Goal: Information Seeking & Learning: Learn about a topic

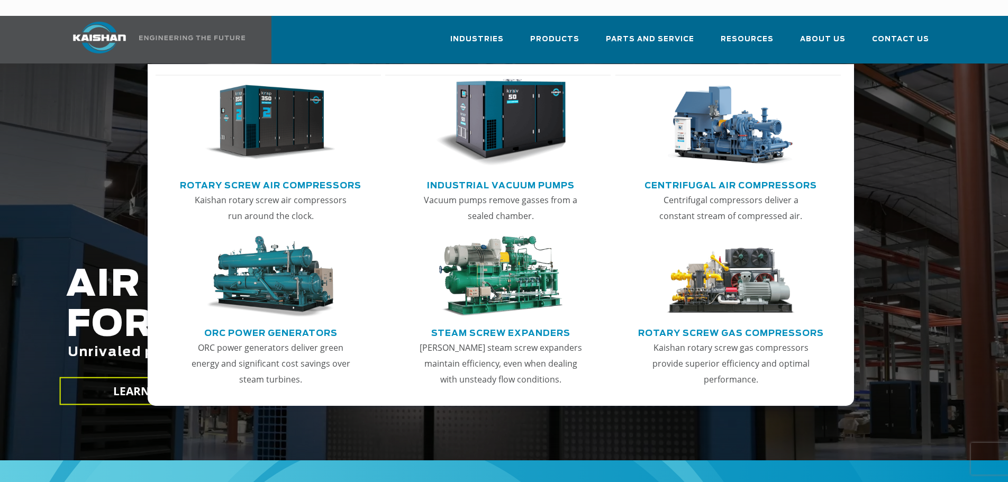
click at [297, 176] on link "Rotary Screw Air Compressors" at bounding box center [270, 184] width 181 height 16
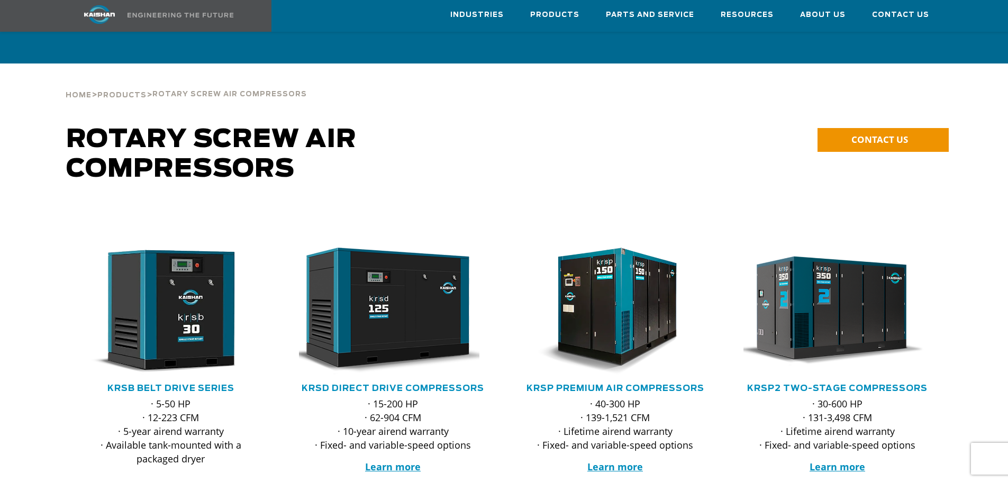
scroll to position [159, 0]
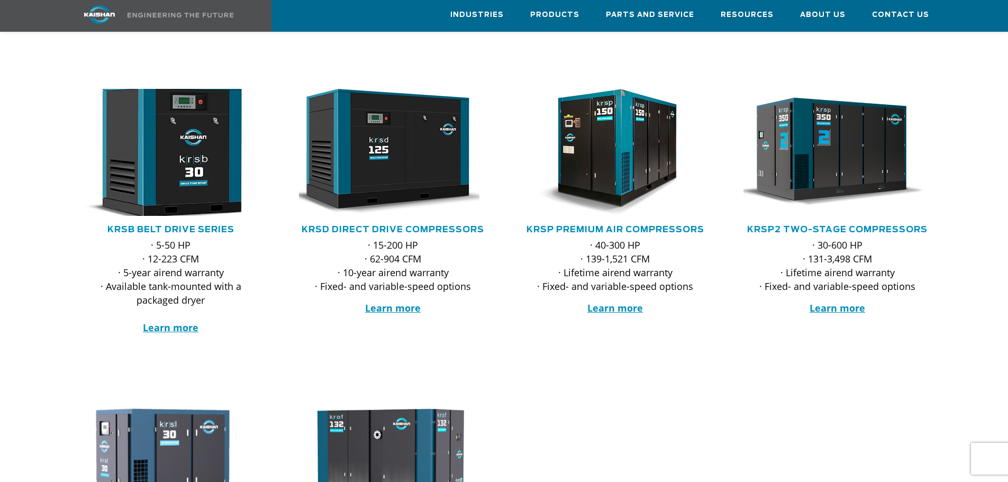
click at [188, 125] on img at bounding box center [162, 153] width 207 height 140
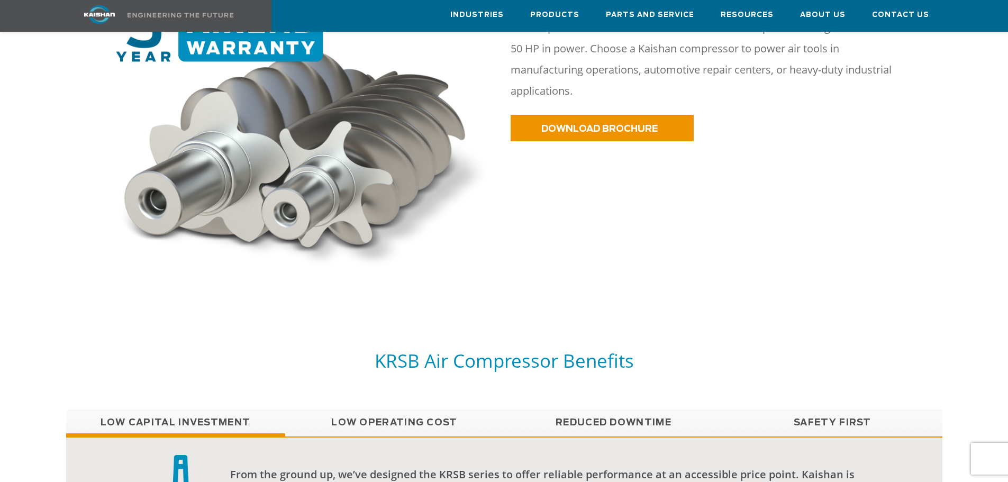
scroll to position [847, 0]
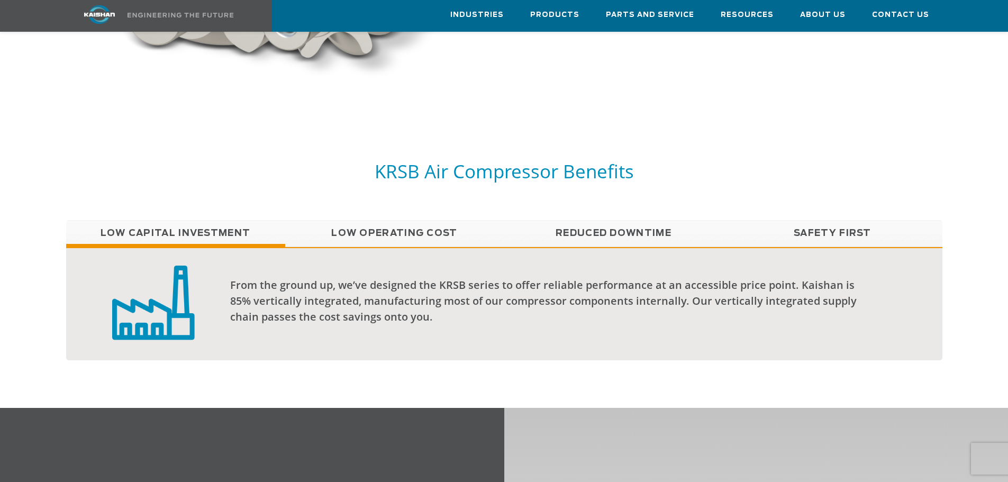
click at [419, 220] on link "Low Operating Cost" at bounding box center [394, 233] width 219 height 26
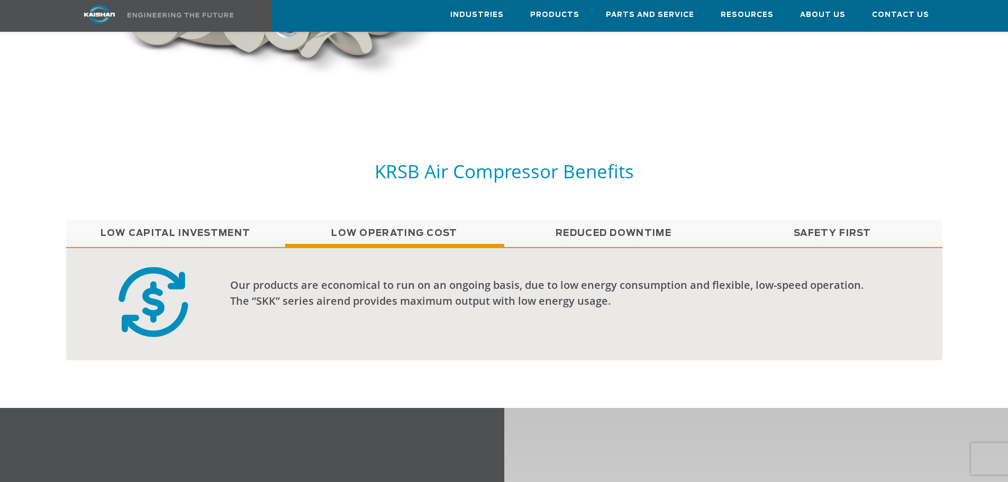
click at [594, 222] on link "Reduced Downtime" at bounding box center [613, 233] width 219 height 26
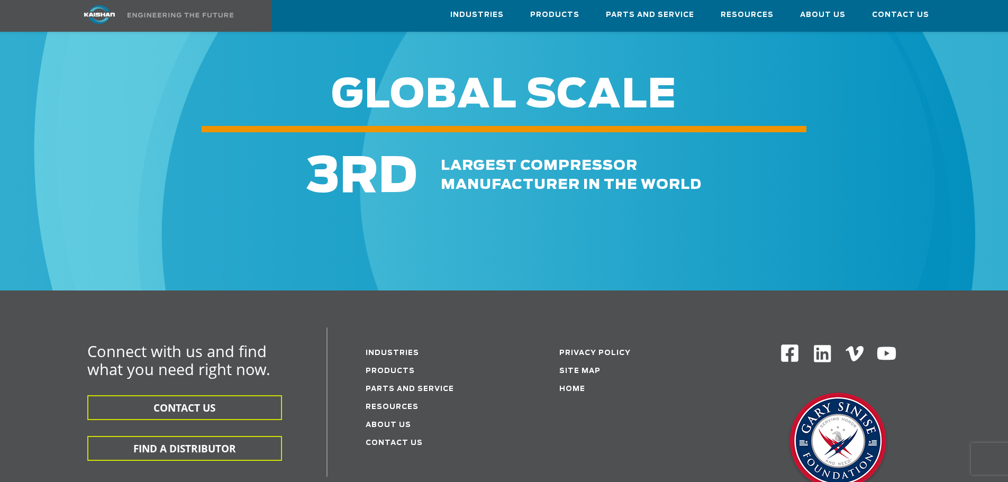
scroll to position [3016, 0]
